Goal: Task Accomplishment & Management: Complete application form

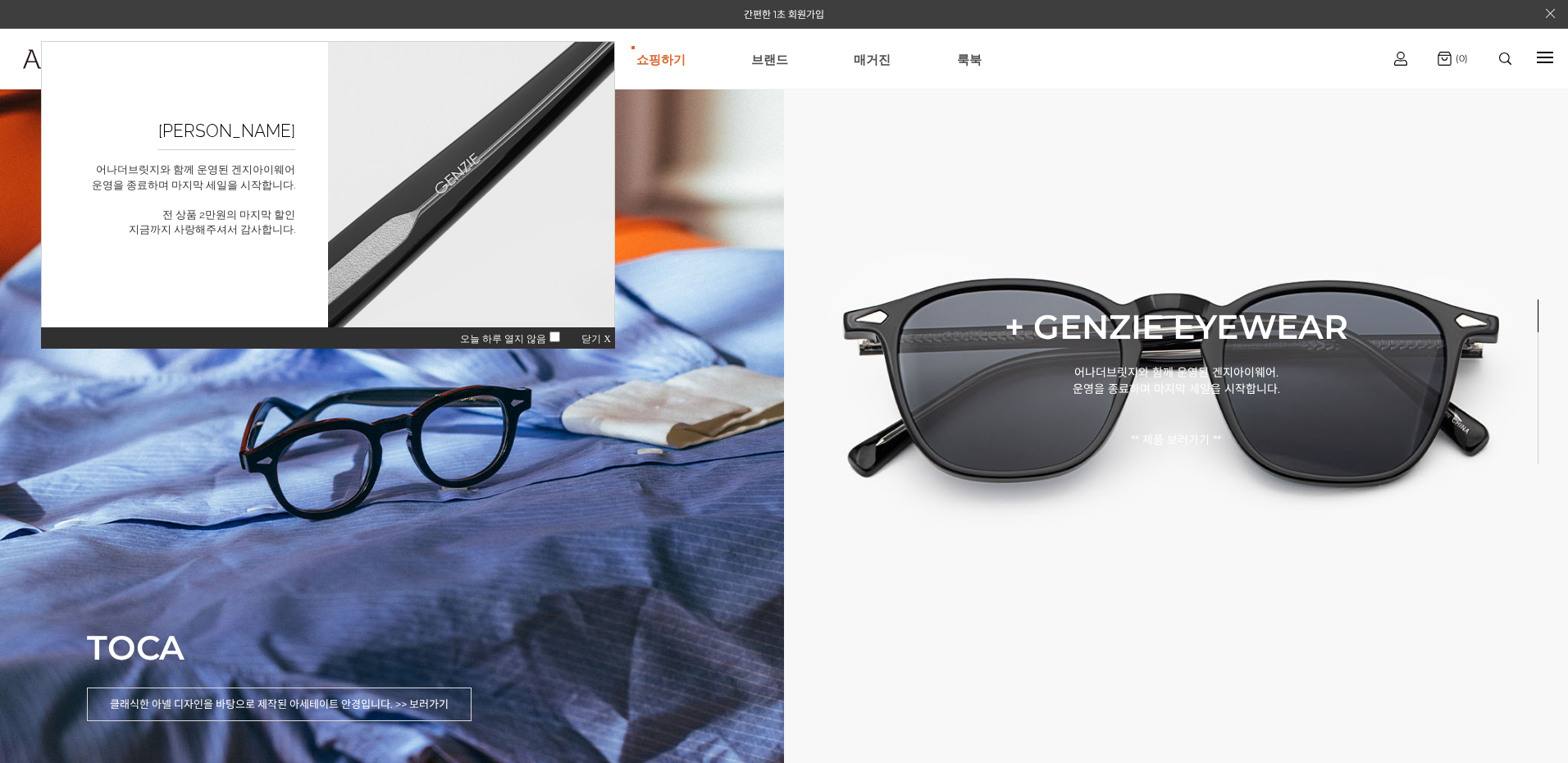
click at [592, 333] on div "오늘 하루 열지 않음 닫기 X" at bounding box center [328, 337] width 574 height 22
click at [594, 335] on span "닫기 X" at bounding box center [597, 338] width 30 height 11
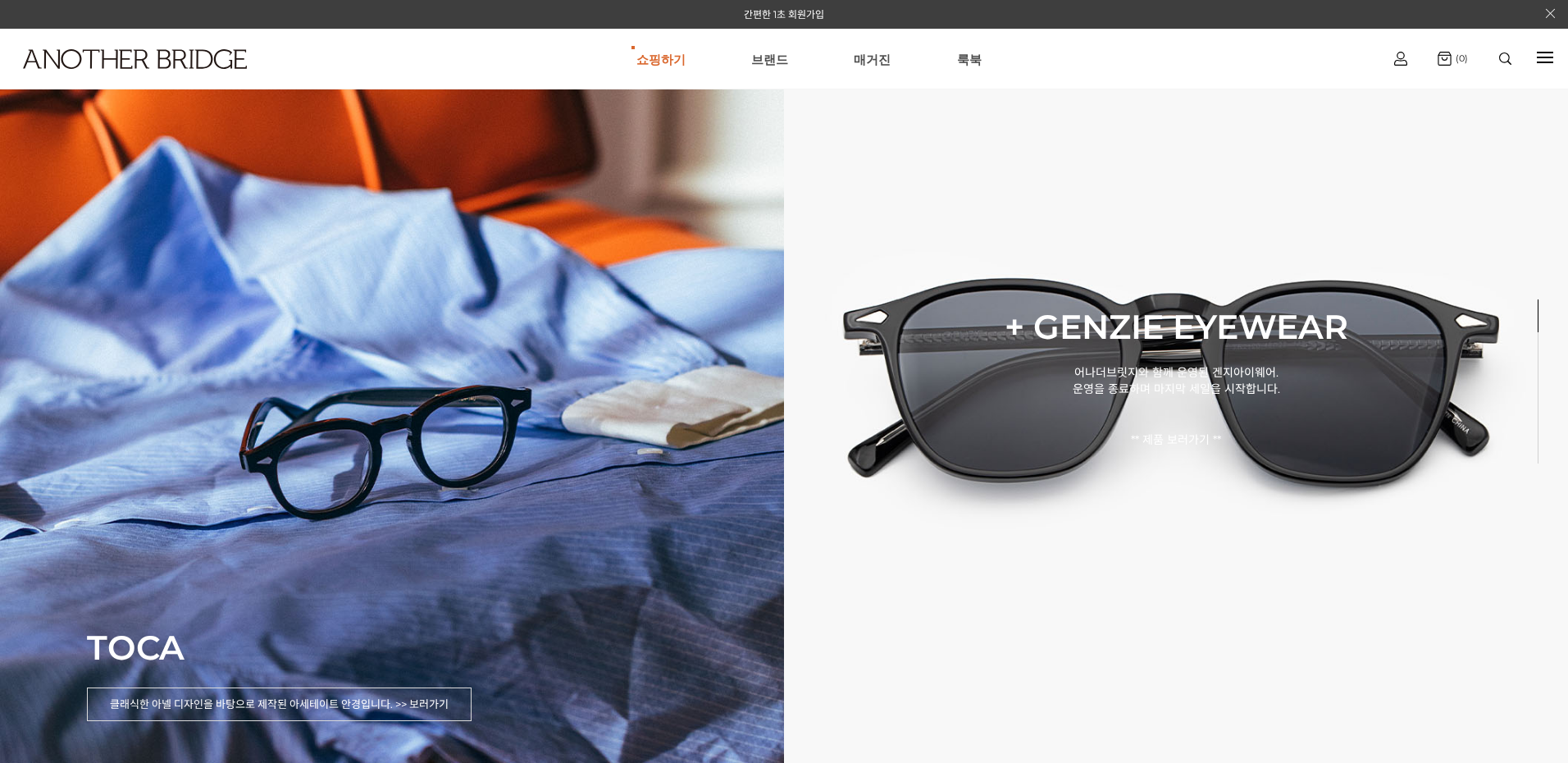
click at [1541, 56] on div at bounding box center [1545, 57] width 17 height 18
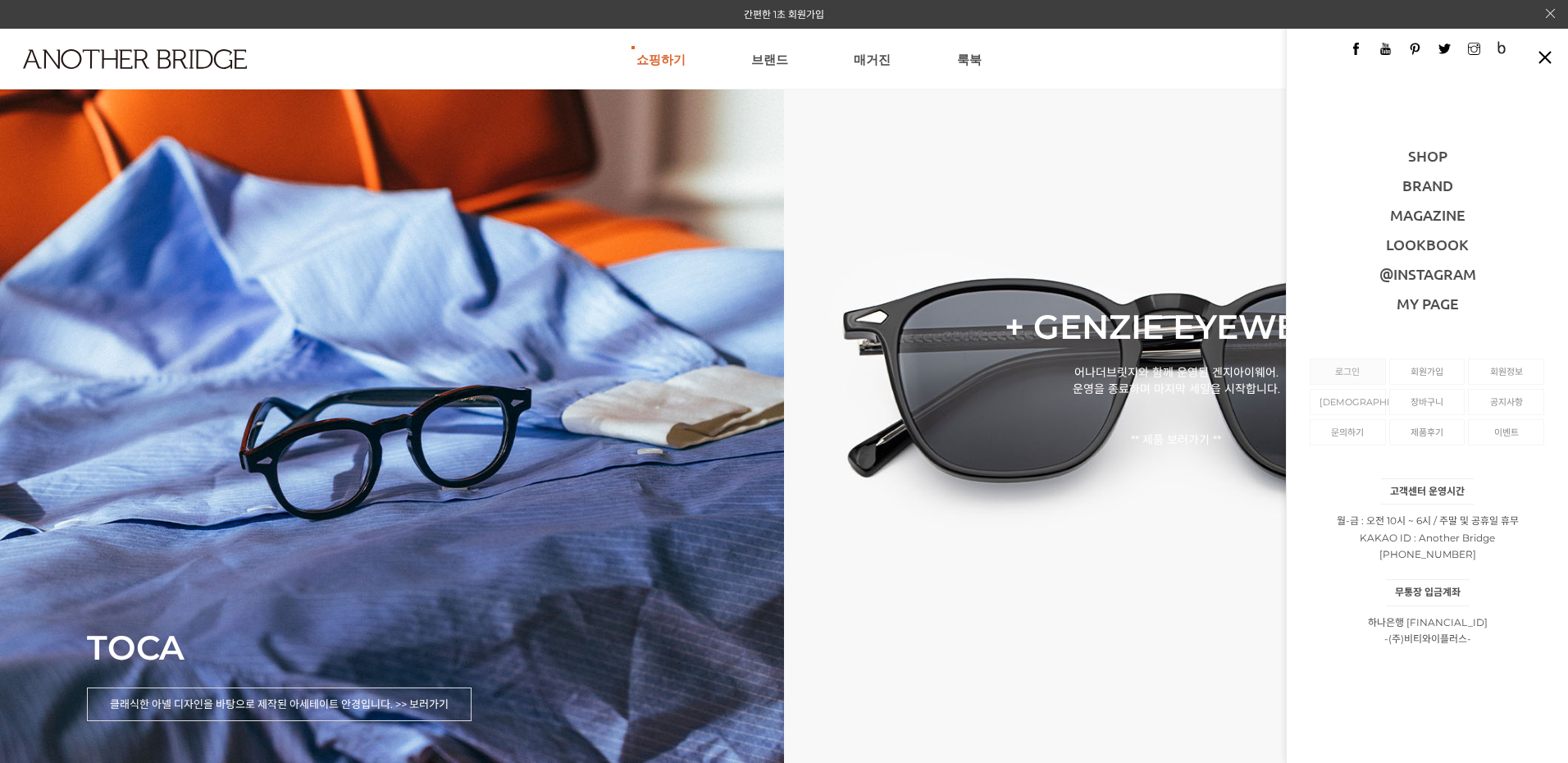
click at [1355, 382] on link "로그인" at bounding box center [1348, 371] width 56 height 25
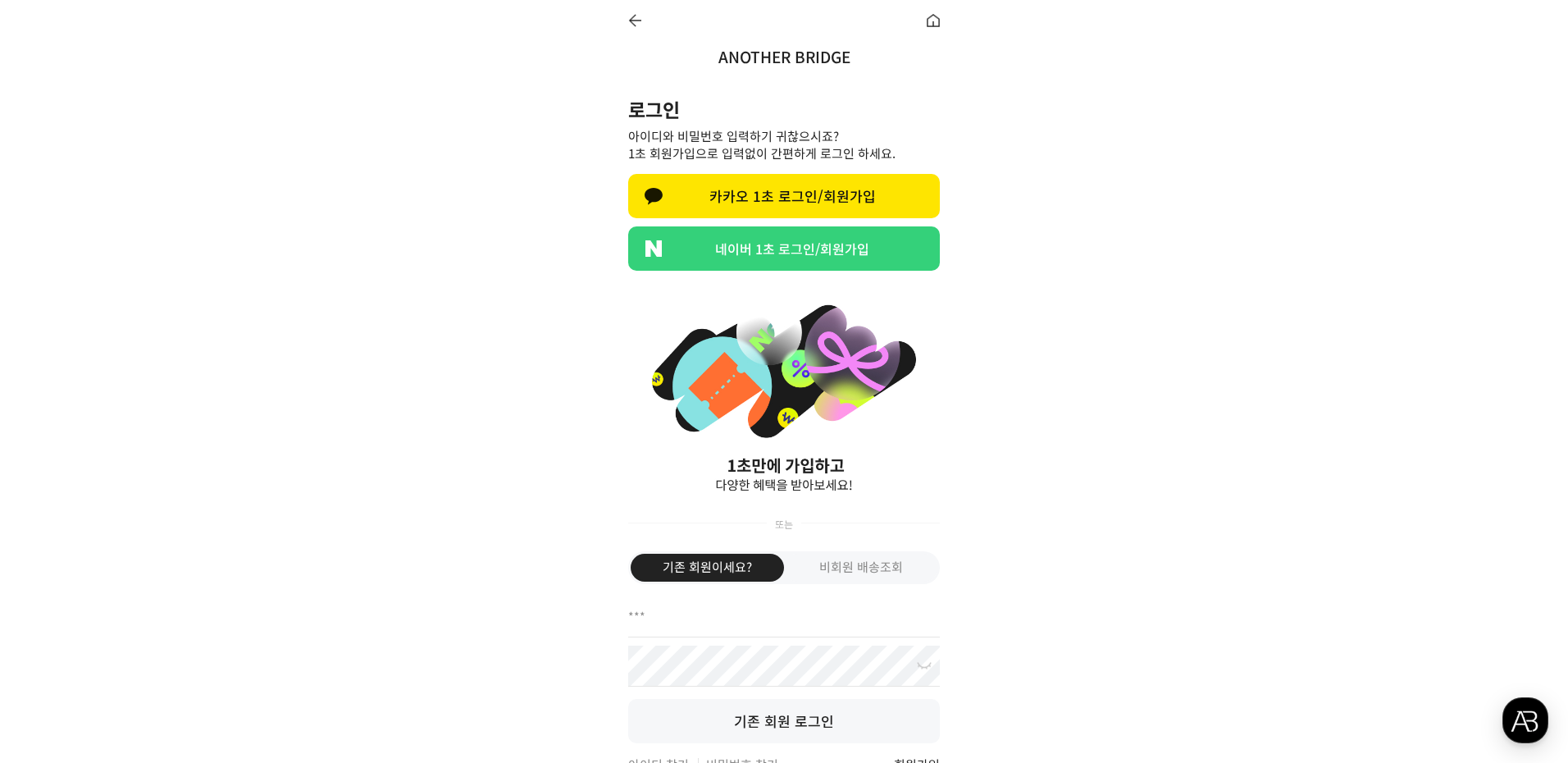
click at [784, 251] on link "네이버 1초 로그인/회원가입" at bounding box center [784, 248] width 311 height 44
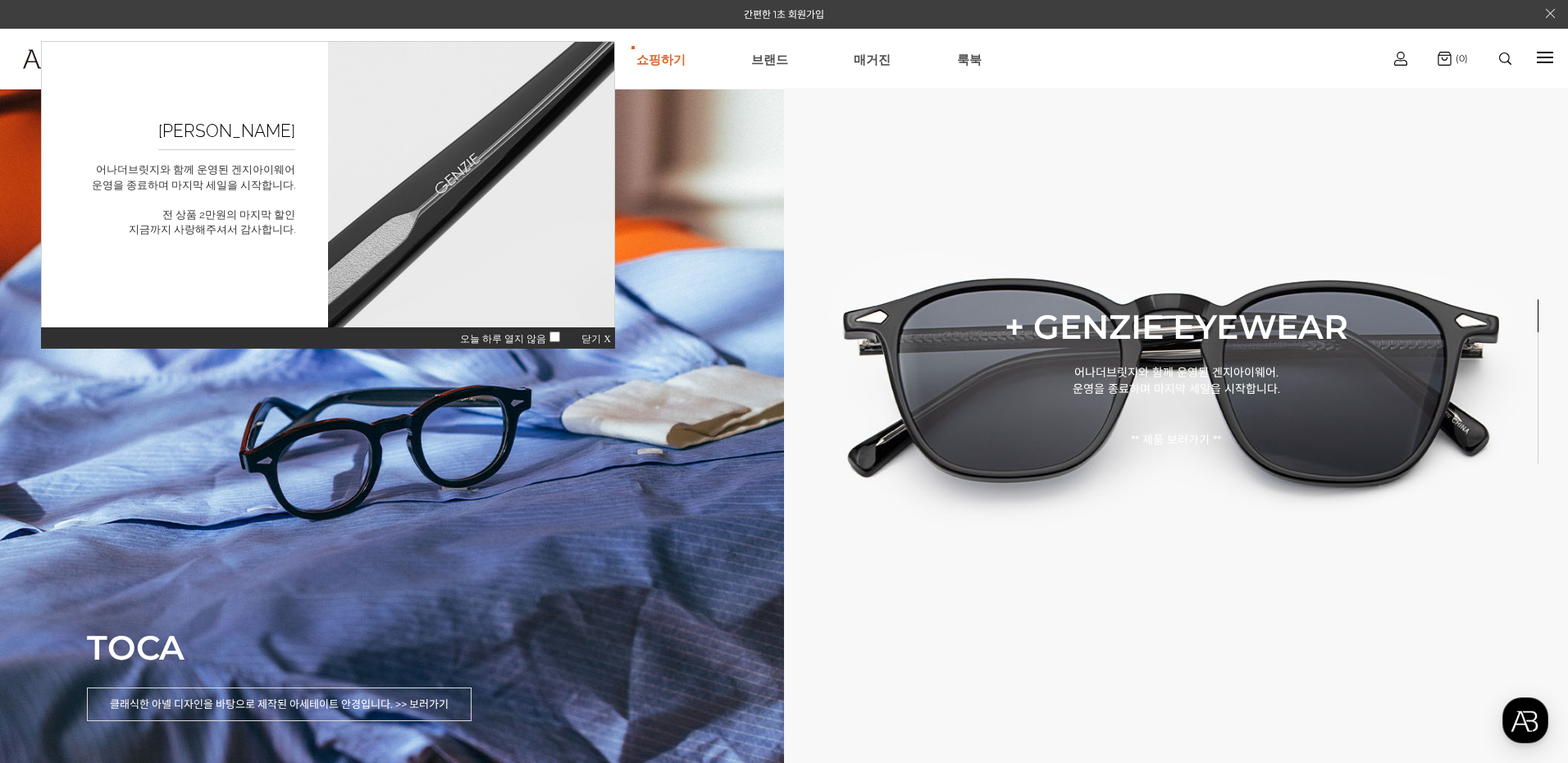
click at [596, 337] on span "닫기 X" at bounding box center [597, 338] width 30 height 11
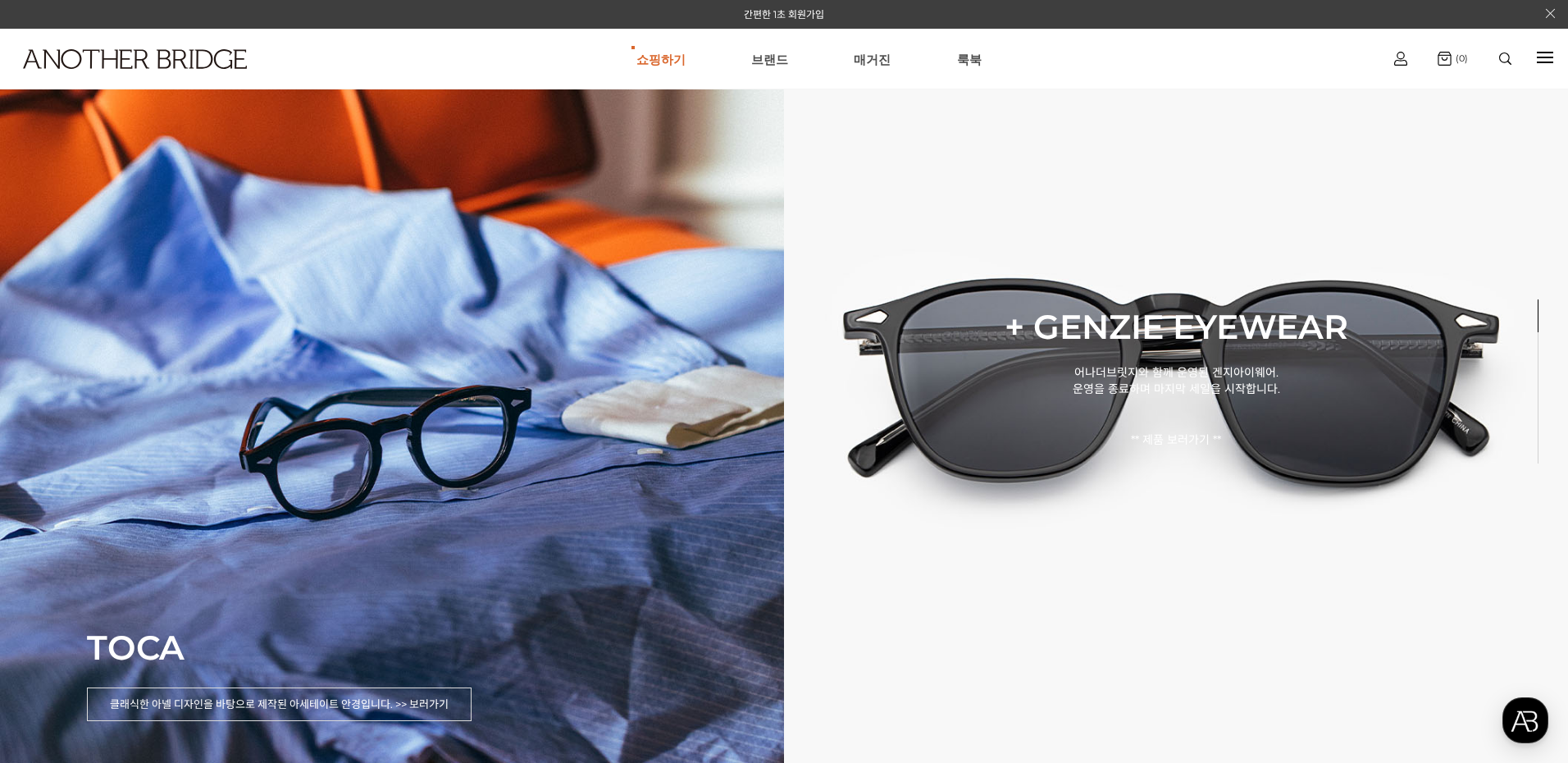
click at [1404, 57] on img at bounding box center [1400, 59] width 13 height 14
click at [1404, 126] on link "[DEMOGRAPHIC_DATA]" at bounding box center [1400, 128] width 100 height 18
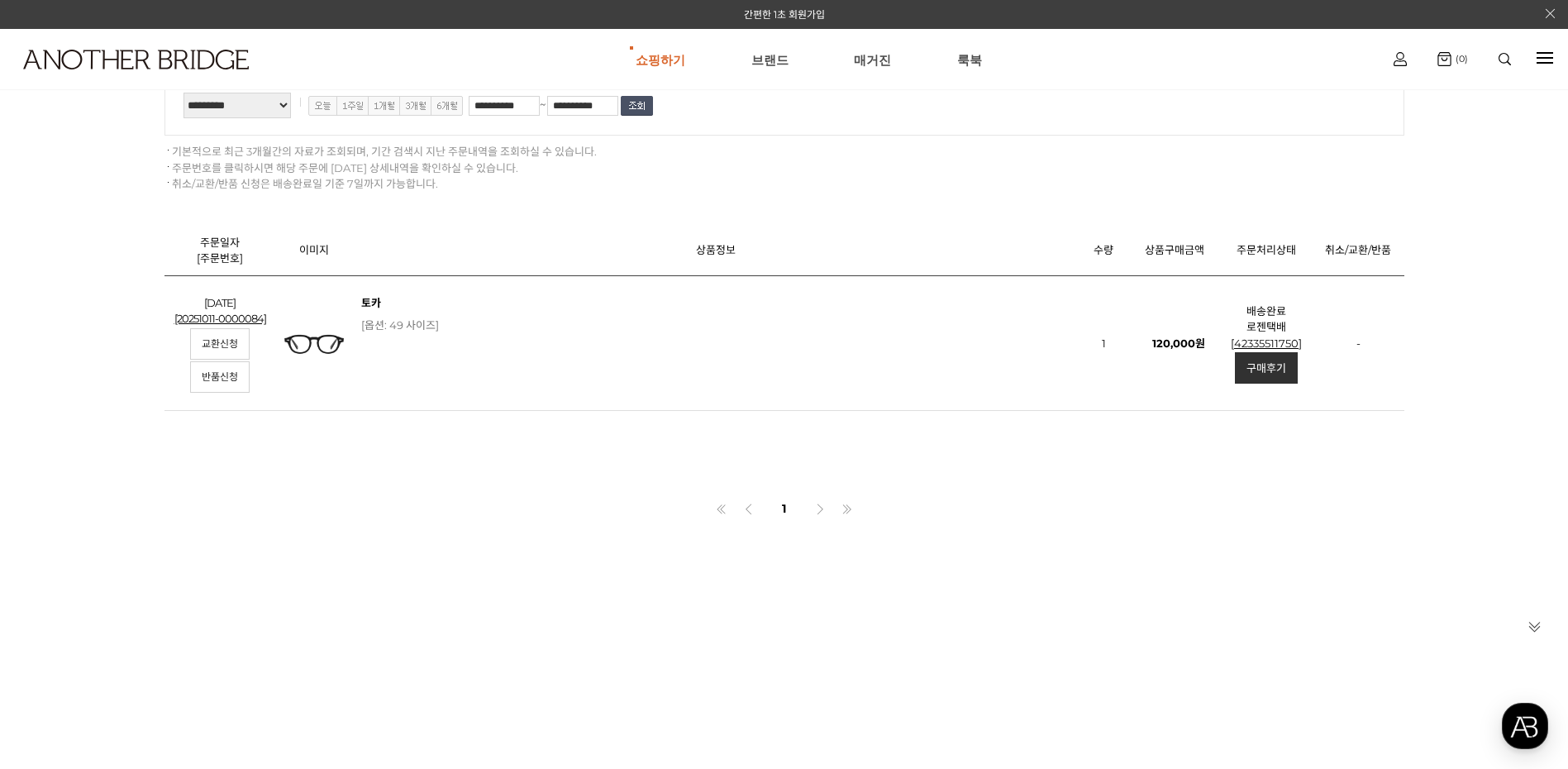
scroll to position [413, 0]
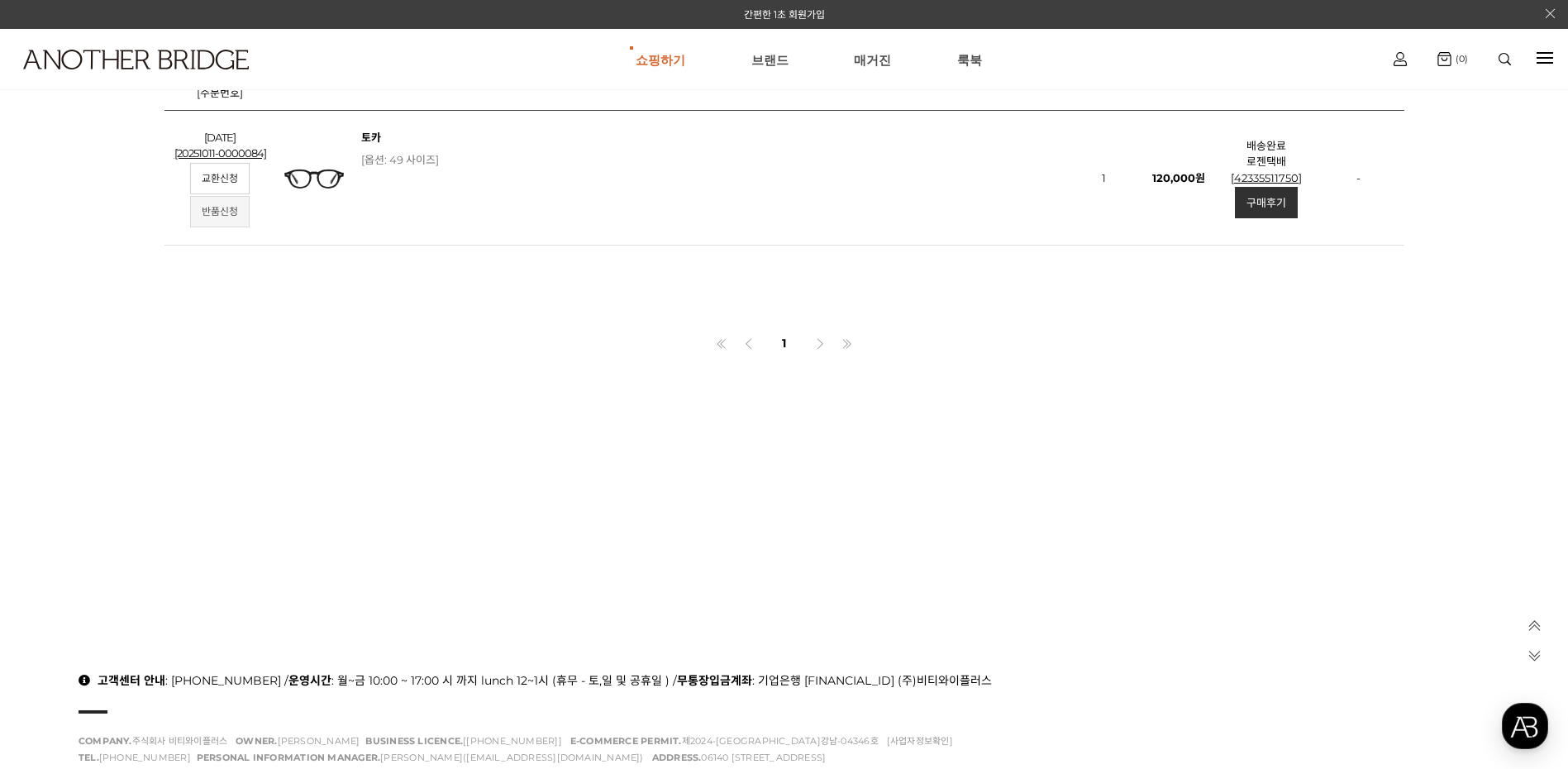
click at [209, 227] on link "반품신청" at bounding box center [219, 212] width 59 height 32
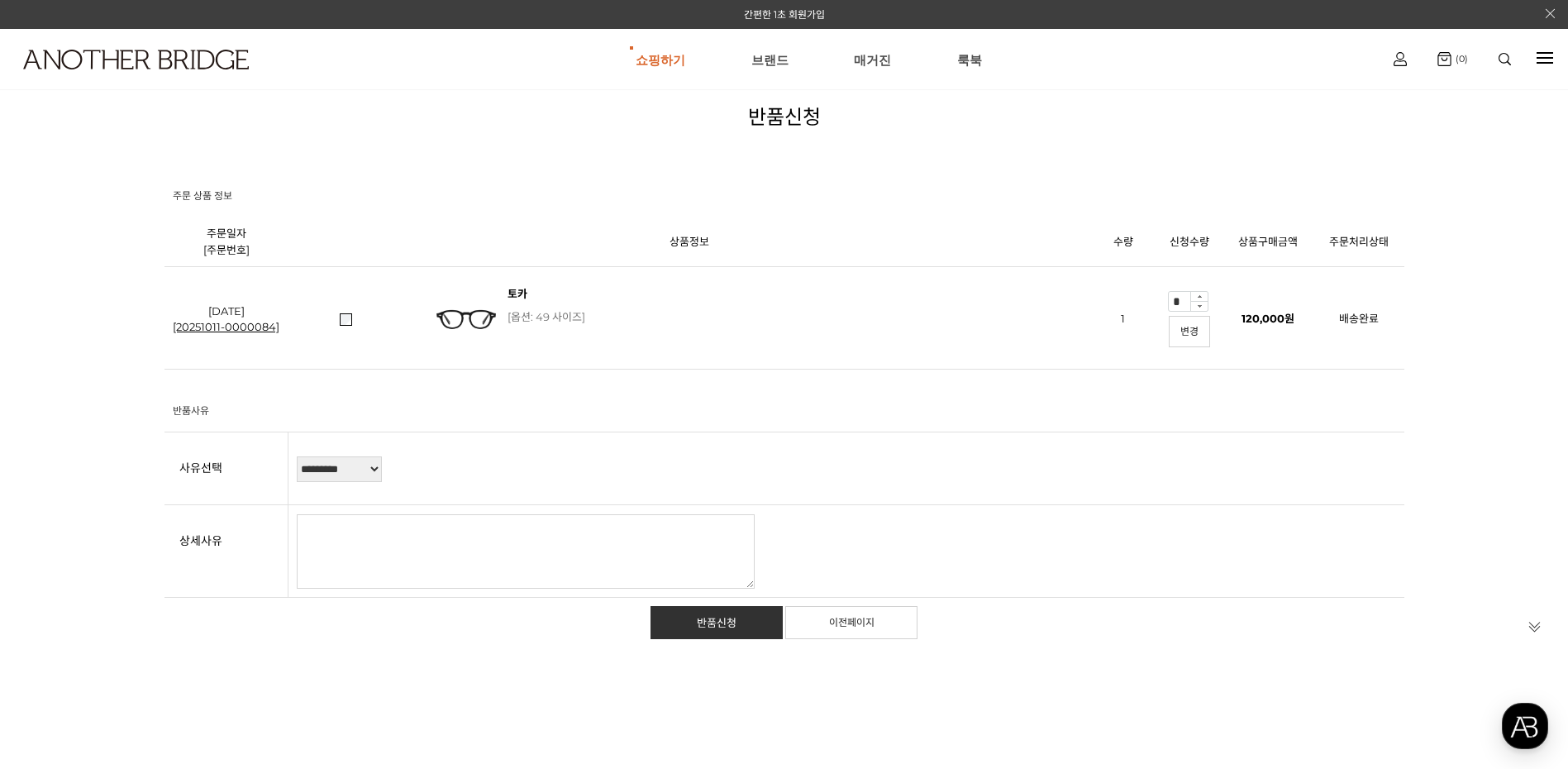
scroll to position [331, 0]
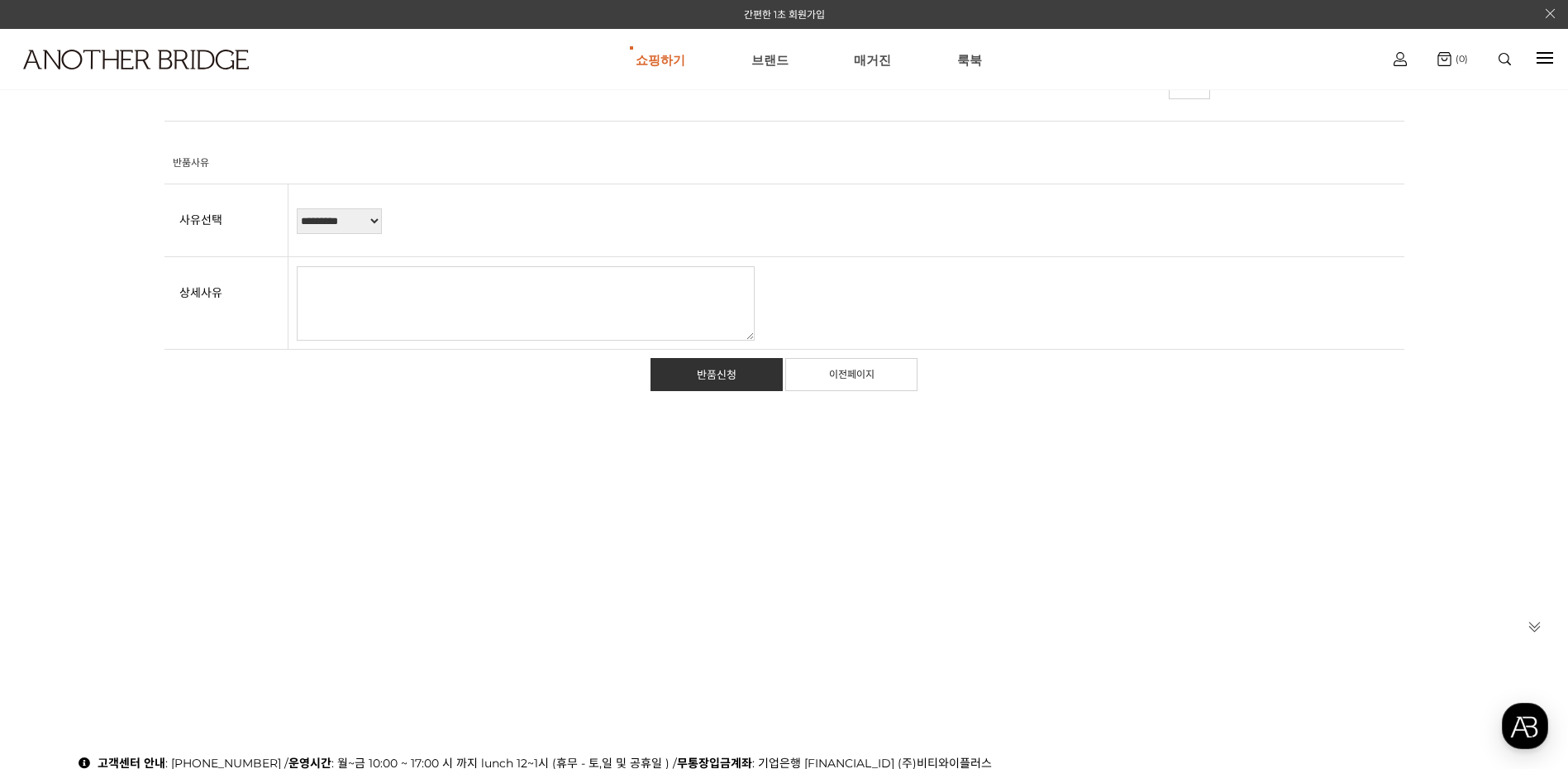
click at [371, 235] on select "********* **** ****** **** ****" at bounding box center [340, 221] width 85 height 26
select select "*"
click at [297, 235] on select "********* **** ****** **** ****" at bounding box center [340, 221] width 85 height 26
click at [741, 391] on link "반품신청" at bounding box center [717, 374] width 133 height 33
click at [427, 336] on textarea at bounding box center [526, 304] width 458 height 74
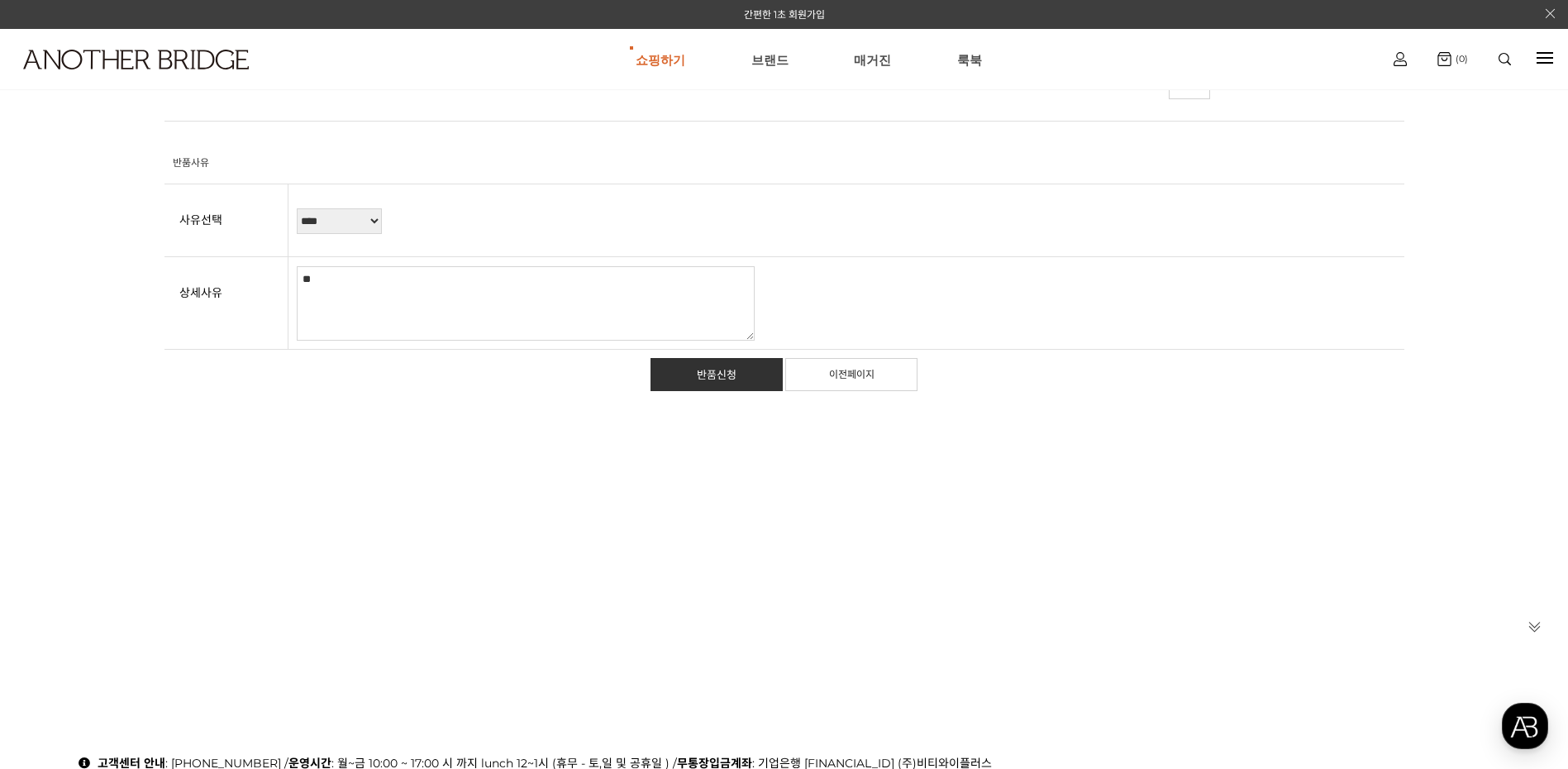
type textarea "*"
type textarea "**********"
click at [739, 391] on link "반품신청" at bounding box center [717, 374] width 133 height 33
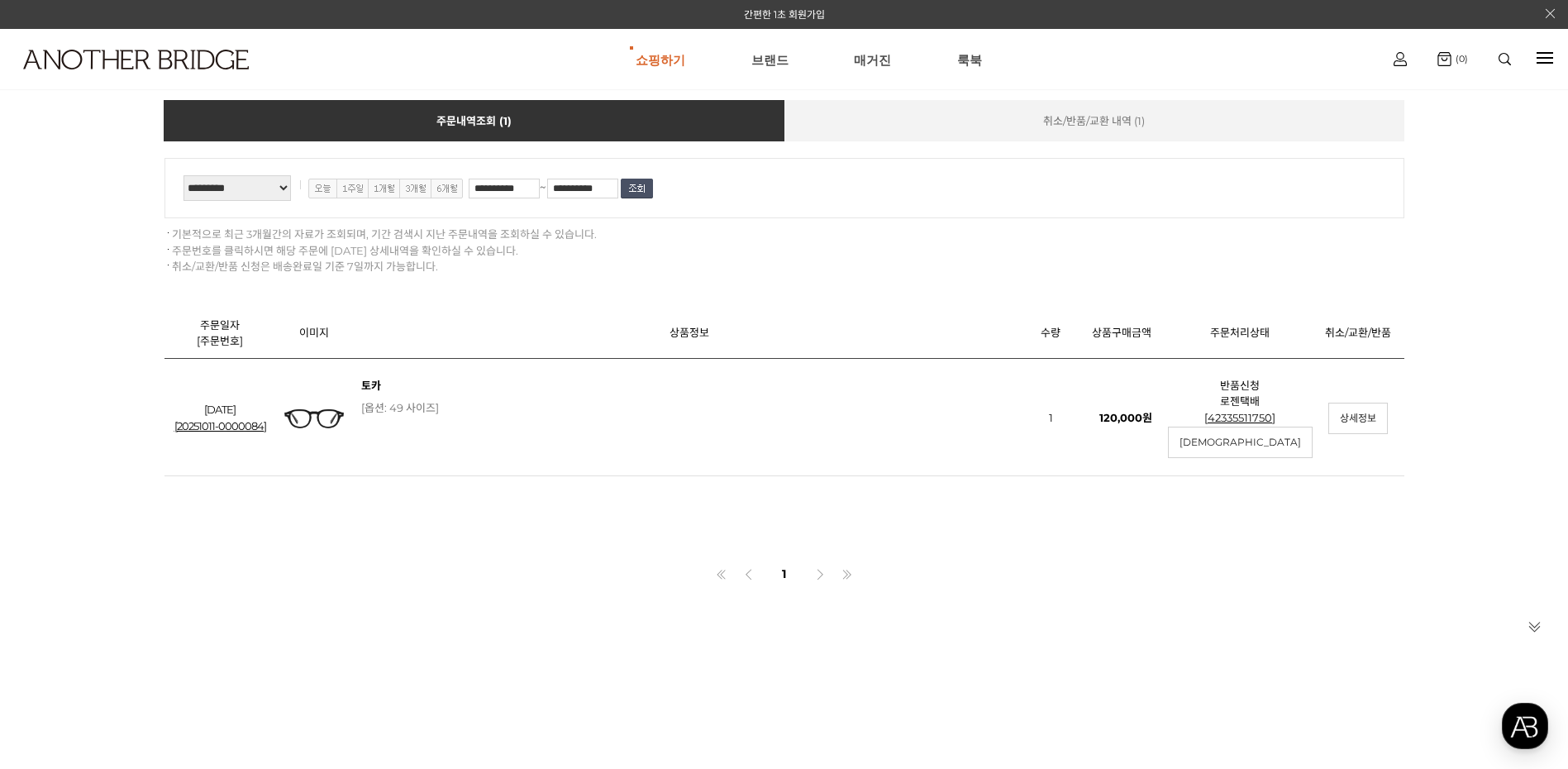
scroll to position [248, 0]
